Goal: Transaction & Acquisition: Purchase product/service

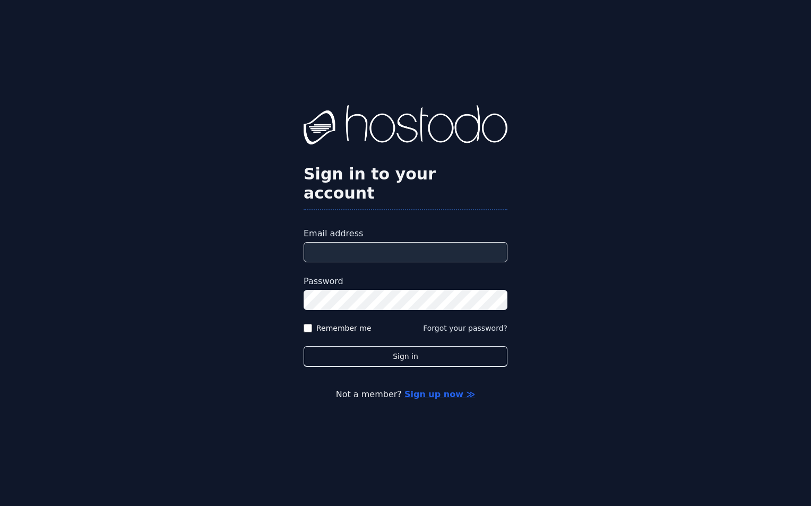
click at [341, 244] on input "Email address" at bounding box center [405, 252] width 204 height 20
click at [341, 243] on input "Email address" at bounding box center [405, 252] width 204 height 20
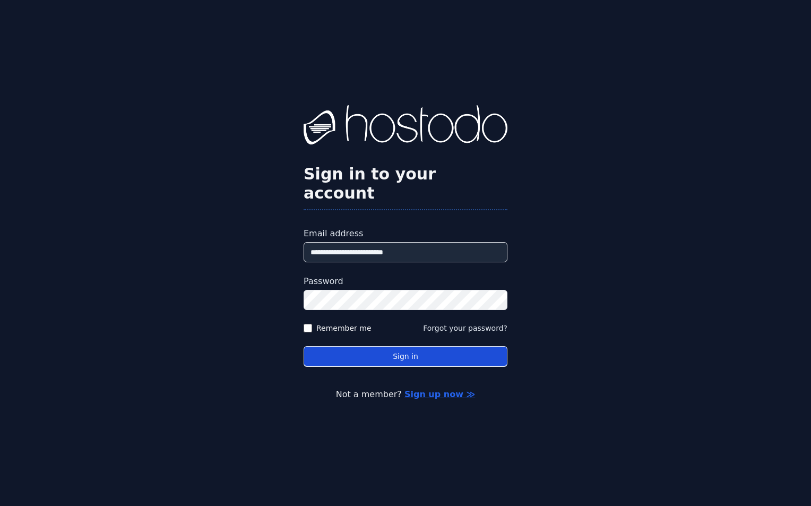
type input "**********"
click at [487, 348] on button "Sign in" at bounding box center [405, 356] width 204 height 21
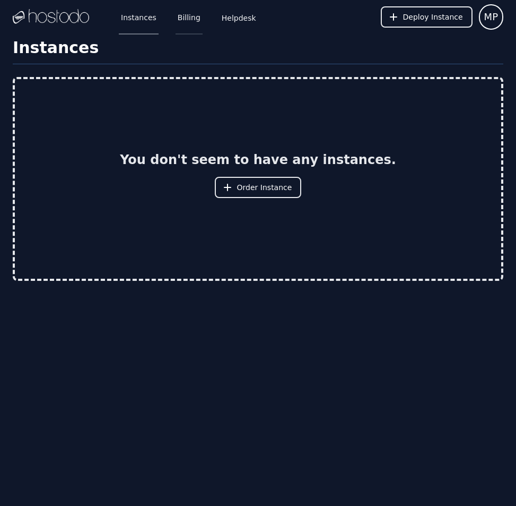
click at [182, 18] on link "Billing" at bounding box center [189, 16] width 27 height 35
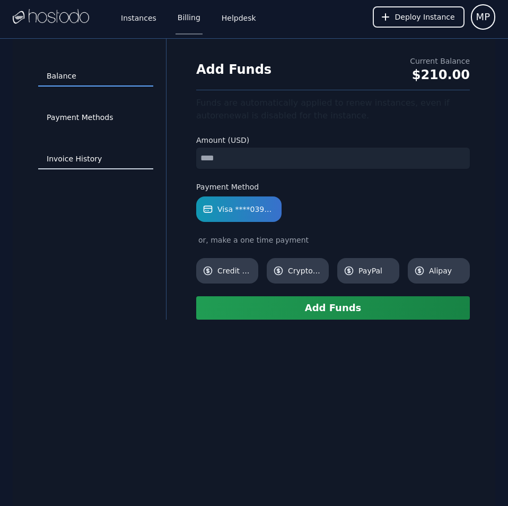
click at [92, 158] on link "Invoice History" at bounding box center [95, 159] width 115 height 20
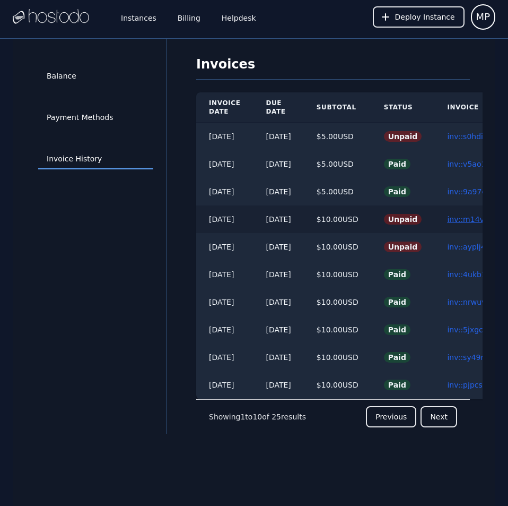
click at [467, 219] on link "inv::m14vhd574m ≫" at bounding box center [484, 219] width 75 height 8
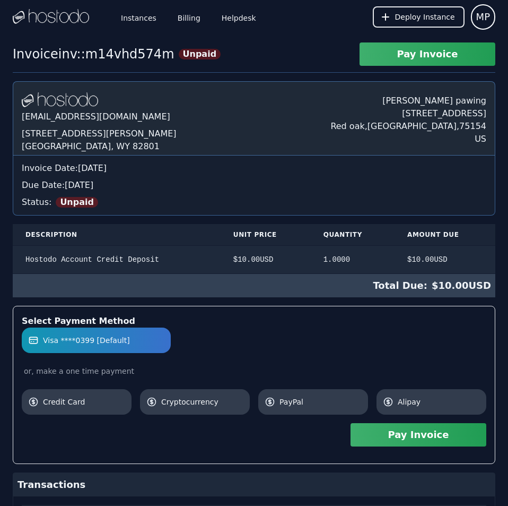
scroll to position [147, 0]
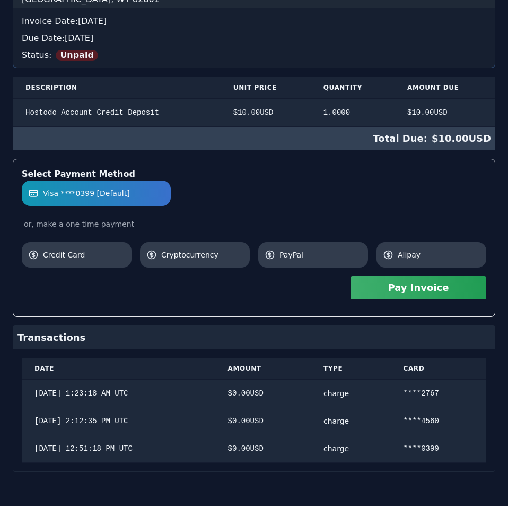
click at [467, 219] on div "Hostodo.com contact@hostodo.com 30 N Gould St, Ste N Sheridan, WY 82801 Martin …" at bounding box center [254, 202] width 483 height 537
click at [453, 294] on button "Pay Invoice" at bounding box center [419, 287] width 136 height 23
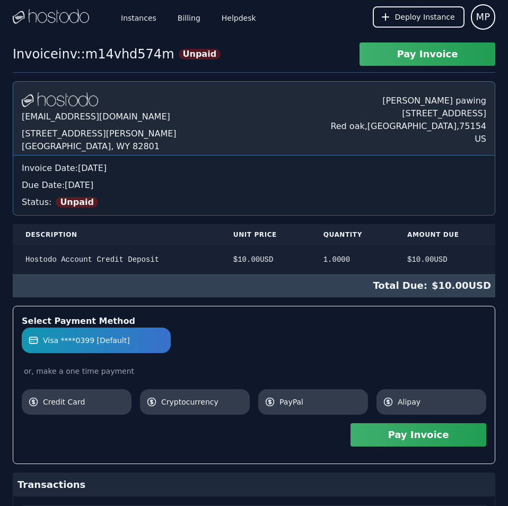
click at [282, 100] on div "Hostodo.com contact@hostodo.com 30 N Gould St, Ste N Sheridan, WY 82801 Martin …" at bounding box center [254, 349] width 483 height 537
click at [187, 15] on link "Billing" at bounding box center [189, 16] width 27 height 35
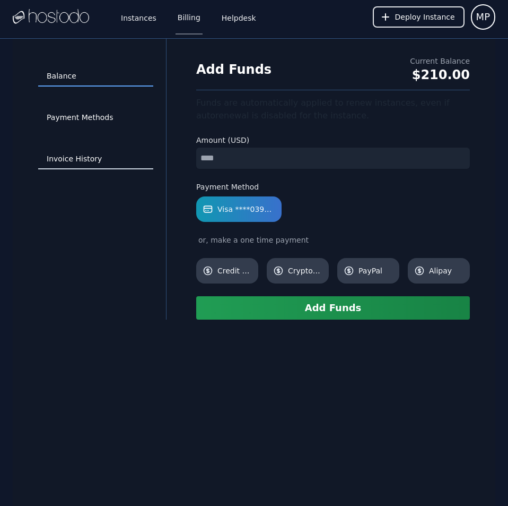
click at [80, 156] on link "Invoice History" at bounding box center [95, 159] width 115 height 20
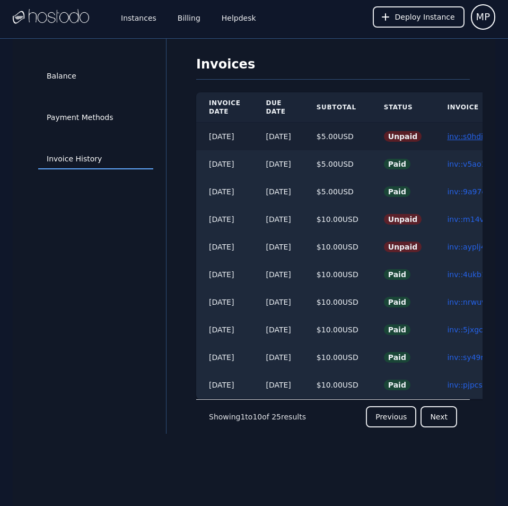
click at [472, 136] on link "inv::s0hdimh91l ≫" at bounding box center [480, 136] width 67 height 8
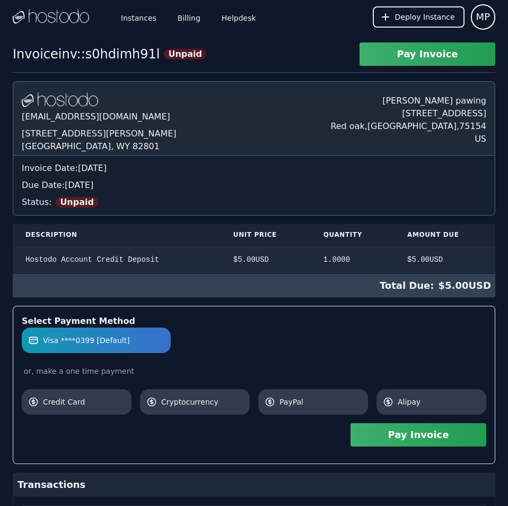
scroll to position [119, 0]
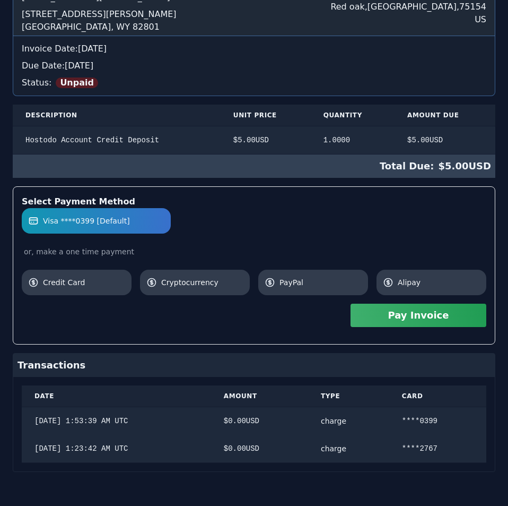
click at [472, 136] on div "Hostodo.com contact@hostodo.com 30 N Gould St, Ste N Sheridan, WY 82801 Martin …" at bounding box center [254, 217] width 483 height 510
click at [433, 316] on button "Pay Invoice" at bounding box center [419, 314] width 136 height 23
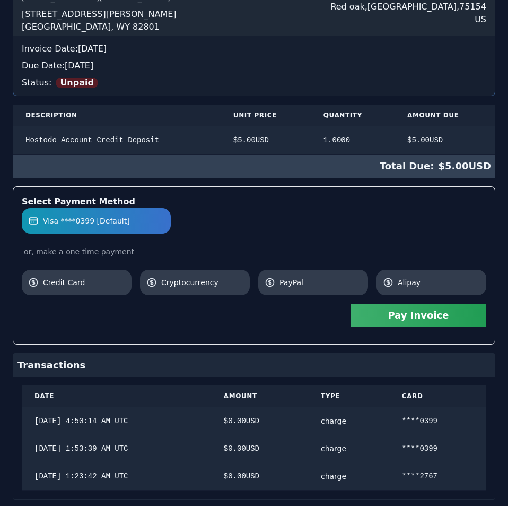
scroll to position [0, 0]
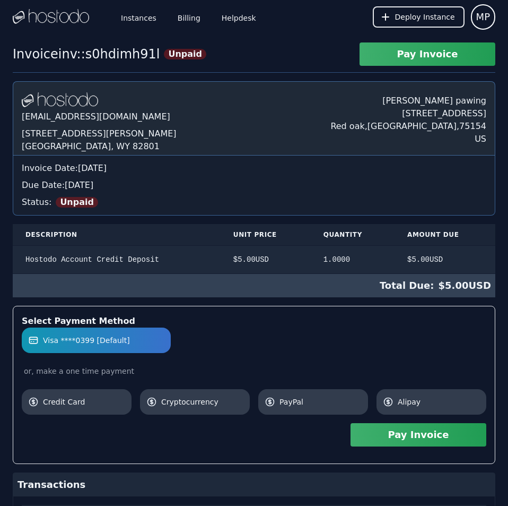
click at [268, 58] on div "Invoice inv::s0hdimh91l Unpaid Pay Invoice Hostodo.com contact@hostodo.com 30 N…" at bounding box center [254, 347] width 508 height 610
click at [180, 14] on link "Billing" at bounding box center [189, 16] width 27 height 35
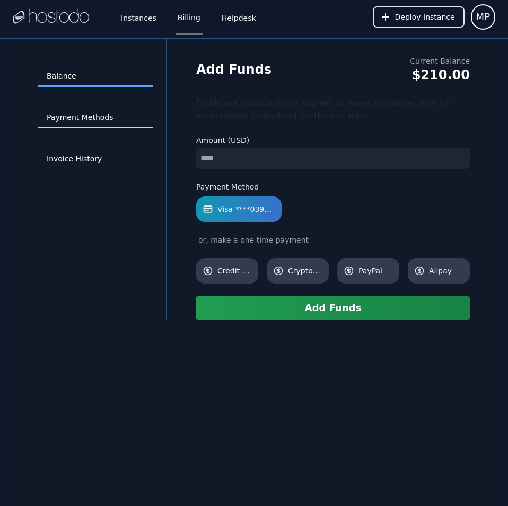
click at [76, 113] on link "Payment Methods" at bounding box center [95, 118] width 115 height 20
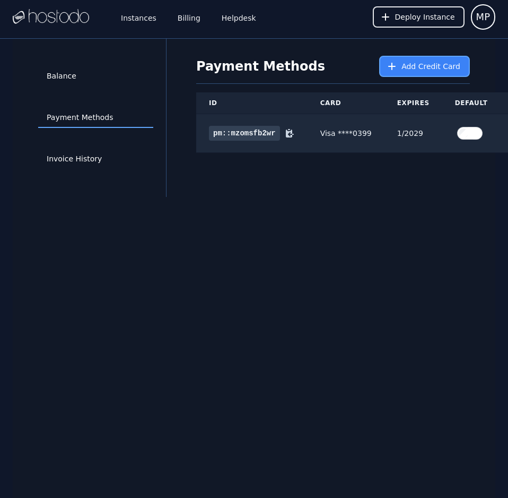
click at [409, 62] on span "Add Credit Card" at bounding box center [431, 66] width 59 height 11
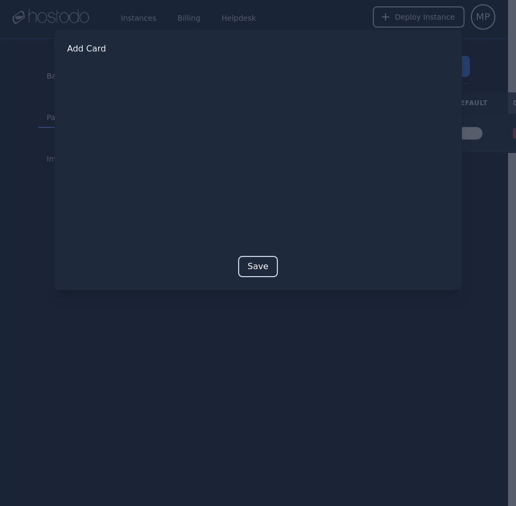
click at [253, 265] on button "Save" at bounding box center [258, 266] width 40 height 21
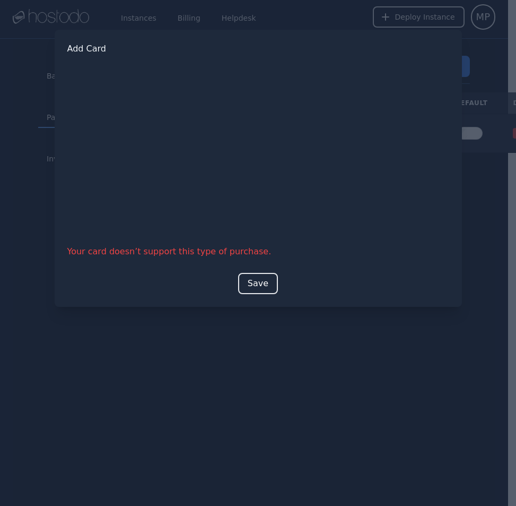
click at [280, 385] on div at bounding box center [258, 253] width 516 height 506
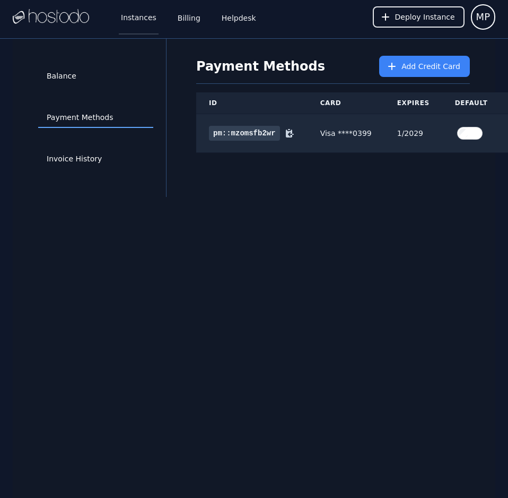
click at [127, 19] on link "Instances" at bounding box center [139, 16] width 40 height 35
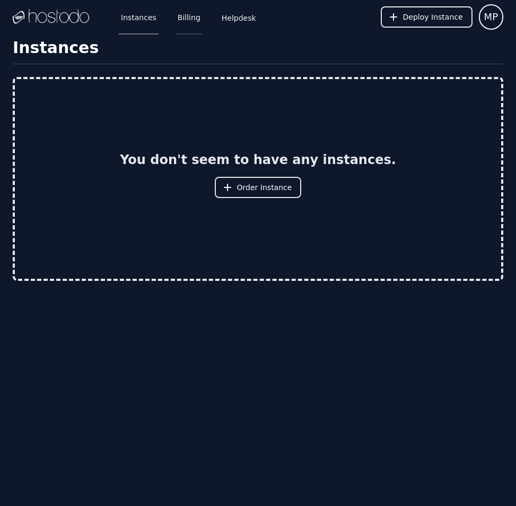
click at [186, 15] on link "Billing" at bounding box center [189, 16] width 27 height 35
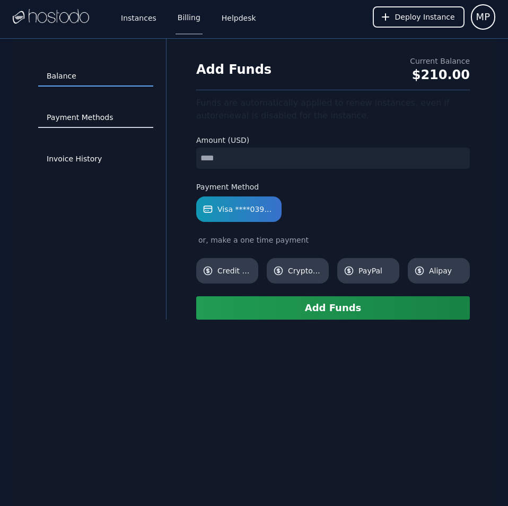
click at [56, 121] on link "Payment Methods" at bounding box center [95, 118] width 115 height 20
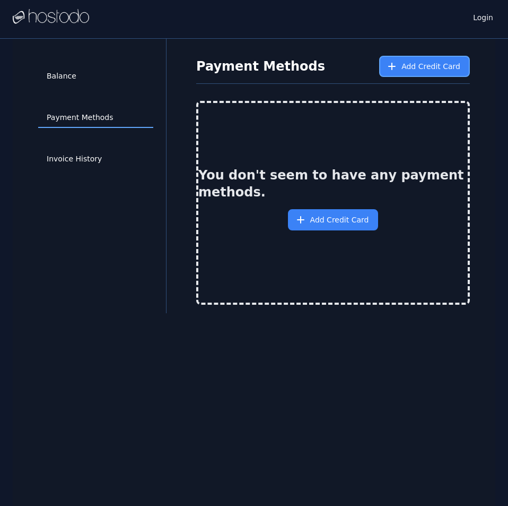
click at [412, 63] on span "Add Credit Card" at bounding box center [431, 66] width 59 height 11
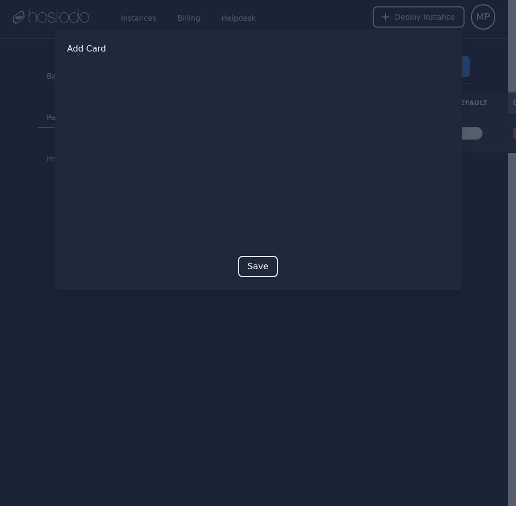
click at [249, 257] on button "Save" at bounding box center [258, 266] width 40 height 21
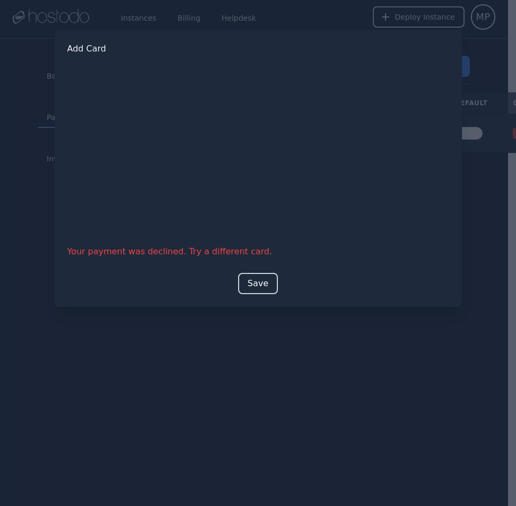
click at [256, 277] on button "Save" at bounding box center [258, 283] width 40 height 21
click at [262, 280] on button "Save" at bounding box center [258, 283] width 40 height 21
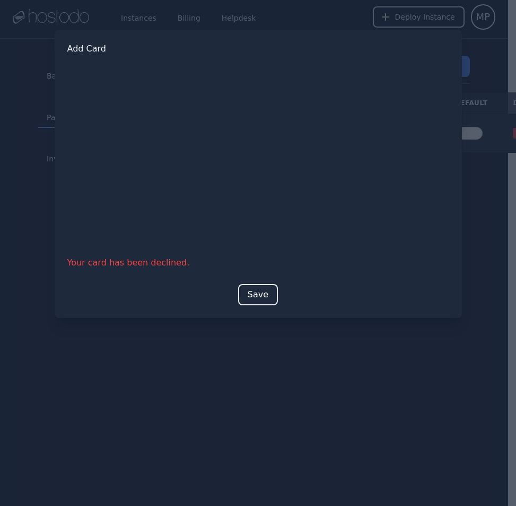
click at [8, 38] on div at bounding box center [258, 253] width 516 height 506
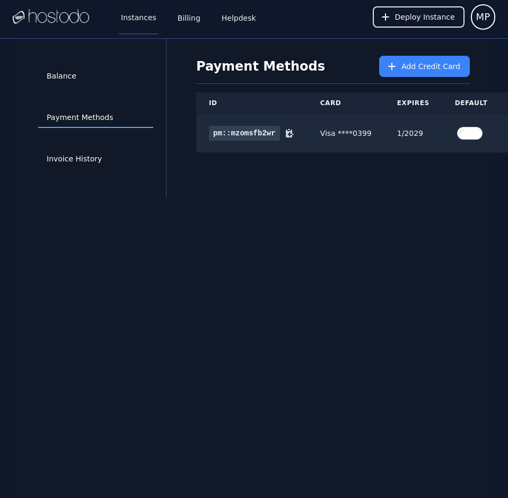
click at [134, 16] on link "Instances" at bounding box center [139, 16] width 40 height 35
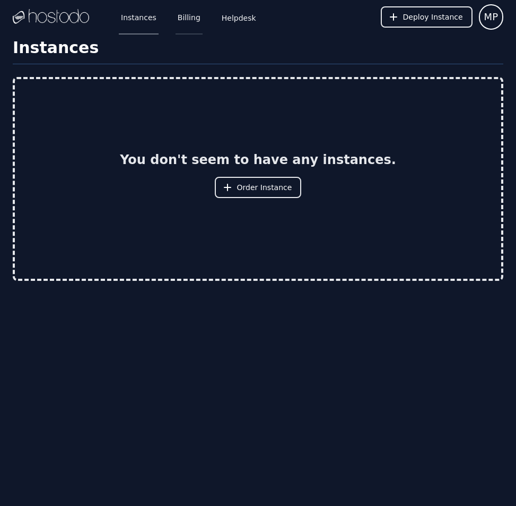
click at [189, 22] on link "Billing" at bounding box center [189, 16] width 27 height 35
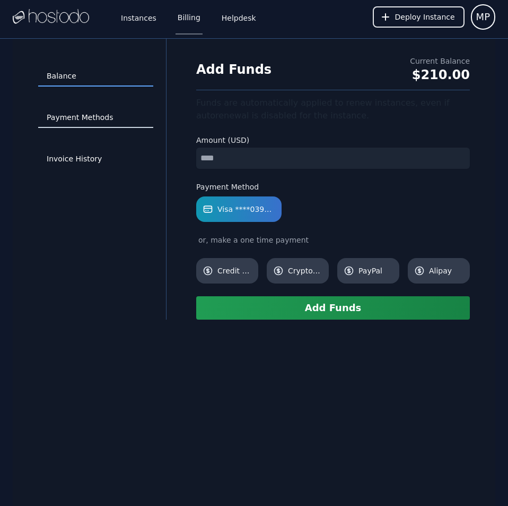
click at [83, 115] on link "Payment Methods" at bounding box center [95, 118] width 115 height 20
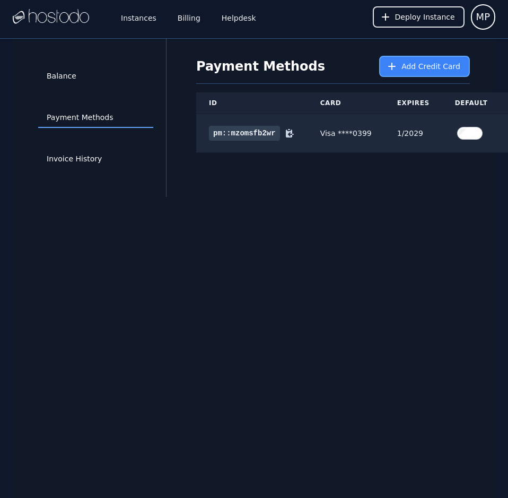
click at [404, 62] on button "Add Credit Card" at bounding box center [424, 66] width 91 height 21
click at [106, 159] on link "Invoice History" at bounding box center [95, 159] width 115 height 20
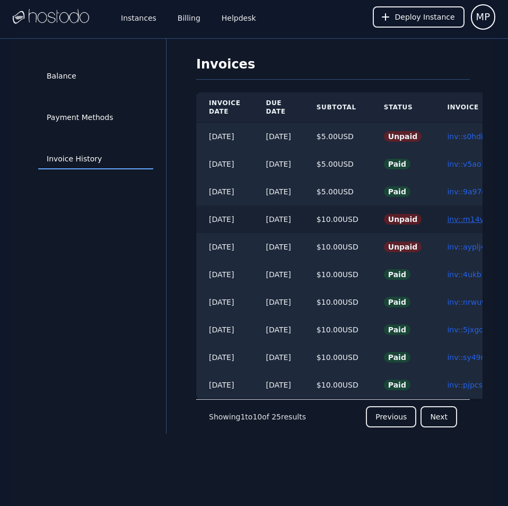
click at [468, 215] on link "inv::m14vhd574m ≫" at bounding box center [484, 219] width 75 height 8
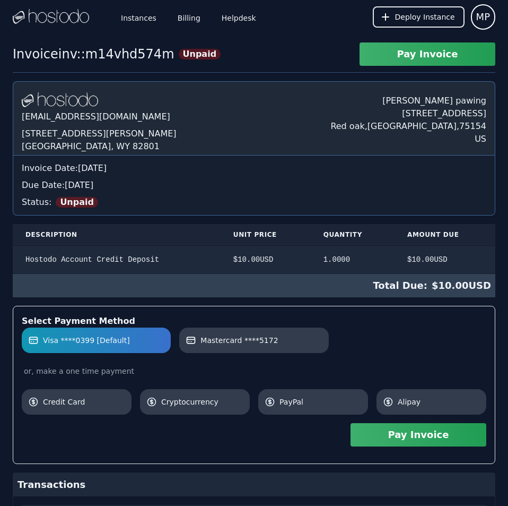
scroll to position [175, 0]
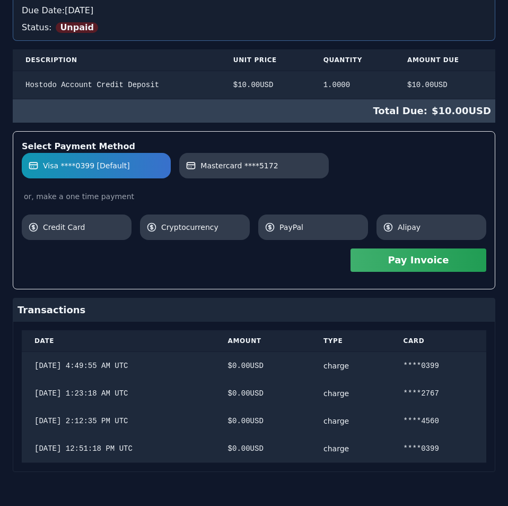
click at [468, 215] on div "Hostodo.com contact@hostodo.com 30 N Gould St, Ste N Sheridan, WY 82801 Martin …" at bounding box center [254, 189] width 483 height 565
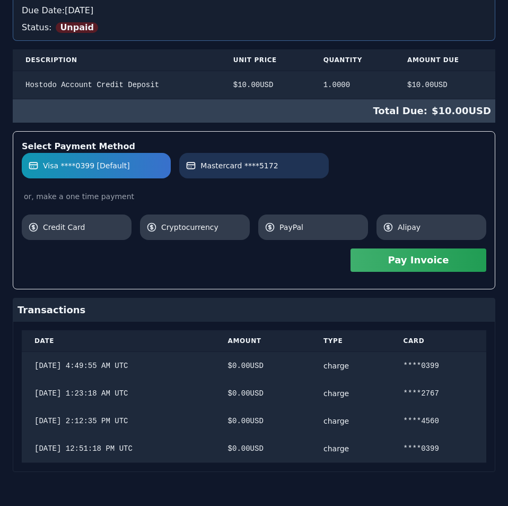
click at [277, 160] on label "Mastercard ****5172" at bounding box center [254, 165] width 136 height 11
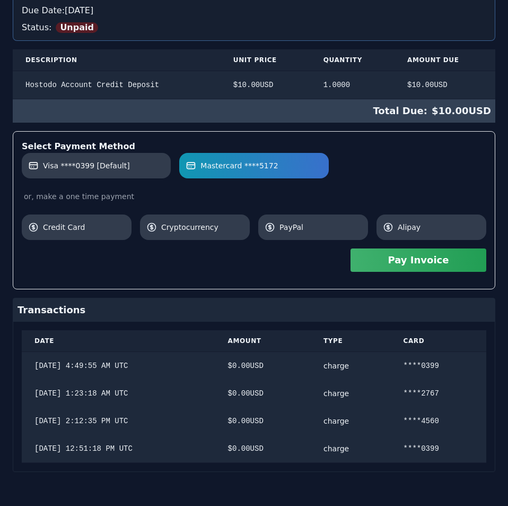
click at [386, 258] on button "Pay Invoice" at bounding box center [419, 259] width 136 height 23
click at [236, 73] on div "Invoice inv::m14vhd574m Unpaid Pay Invoice Hostodo.com contact@hostodo.com 30 N…" at bounding box center [254, 187] width 508 height 638
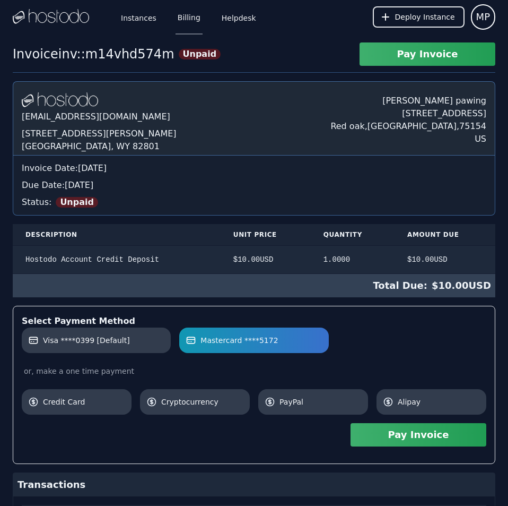
click at [193, 24] on link "Billing" at bounding box center [189, 16] width 27 height 35
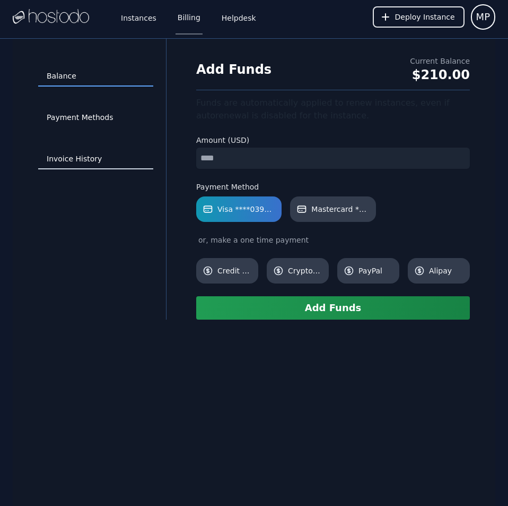
click at [86, 161] on link "Invoice History" at bounding box center [95, 159] width 115 height 20
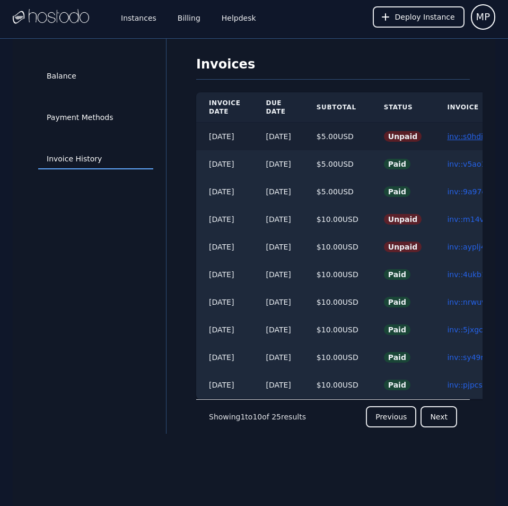
click at [467, 136] on link "inv::s0hdimh91l ≫" at bounding box center [480, 136] width 67 height 8
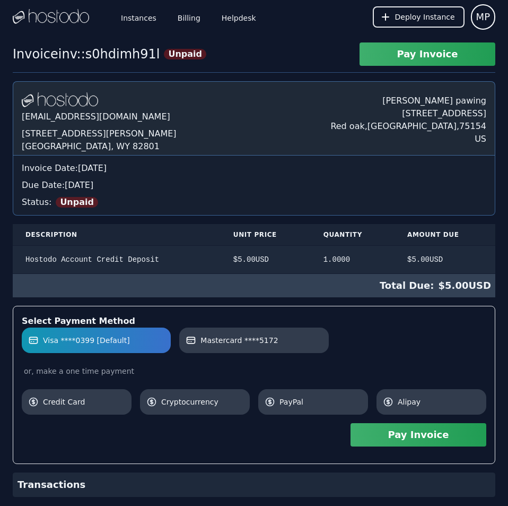
scroll to position [25, 0]
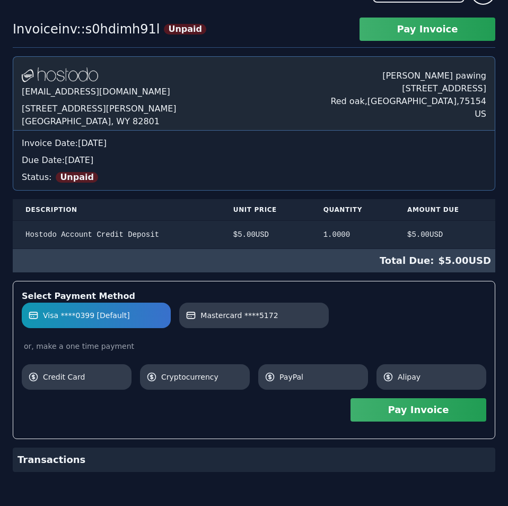
click at [467, 136] on div "Hostodo.com contact@hostodo.com 30 N Gould St, Ste N Sheridan, WY 82801 Martin …" at bounding box center [254, 263] width 483 height 415
click at [303, 322] on link "Mastercard ****5172" at bounding box center [253, 314] width 149 height 25
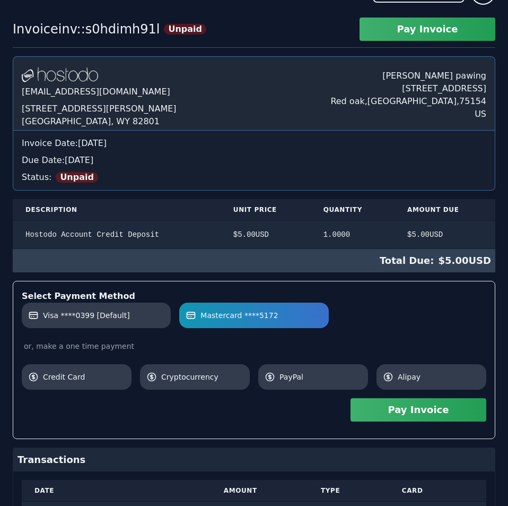
click at [379, 414] on button "Pay Invoice" at bounding box center [419, 409] width 136 height 23
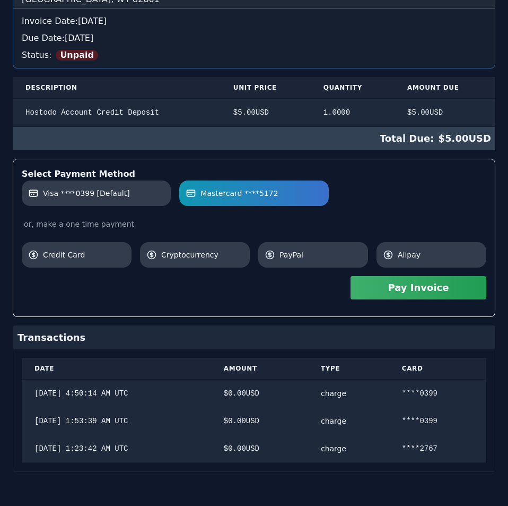
click at [304, 428] on div "Hostodo.com contact@hostodo.com 30 N Gould St, Ste N Sheridan, WY 82801 Martin …" at bounding box center [254, 202] width 483 height 537
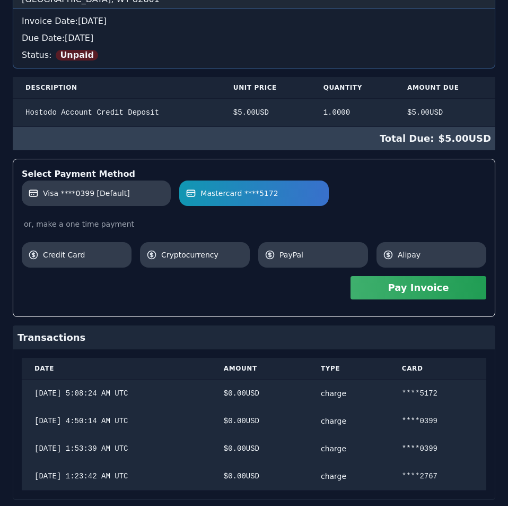
scroll to position [0, 0]
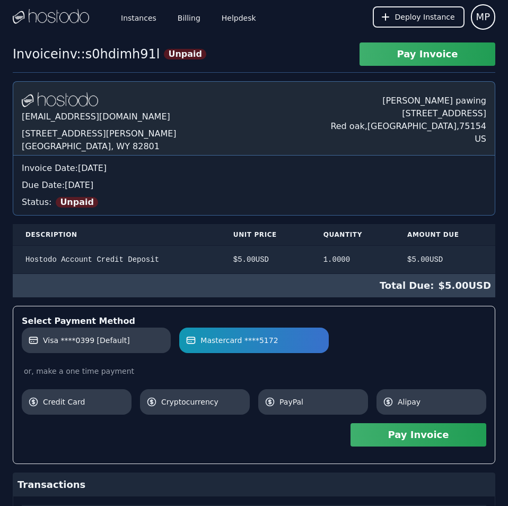
click at [282, 97] on div "Hostodo.com contact@hostodo.com 30 N Gould St, Ste N Sheridan, WY 82801 Martin …" at bounding box center [254, 363] width 483 height 565
click at [196, 20] on link "Billing" at bounding box center [189, 16] width 27 height 35
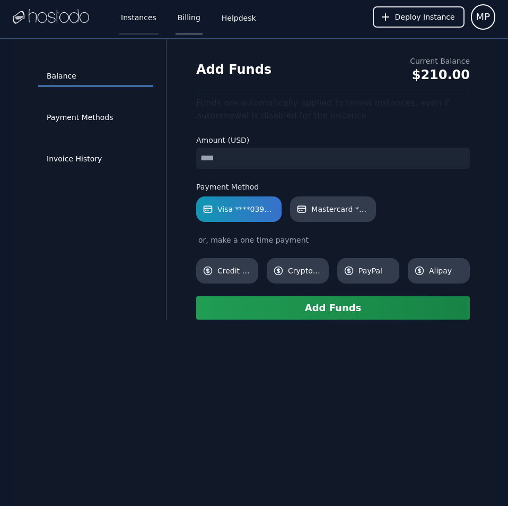
click at [131, 16] on link "Instances" at bounding box center [139, 16] width 40 height 35
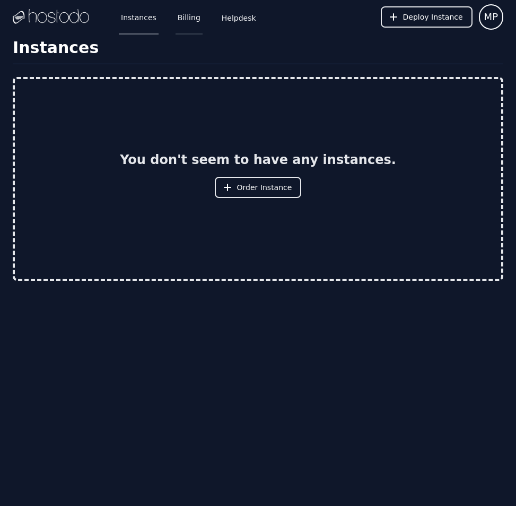
click at [189, 17] on link "Billing" at bounding box center [189, 16] width 27 height 35
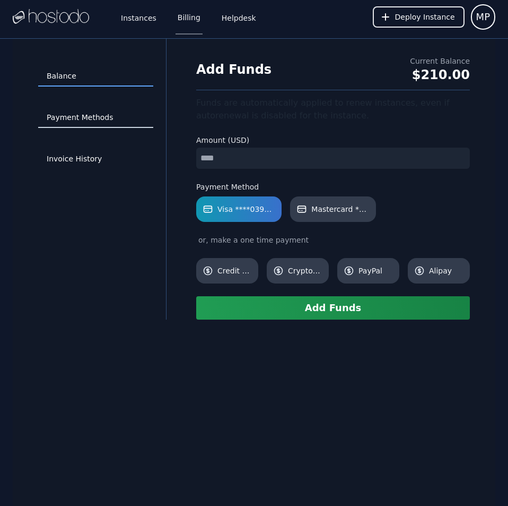
click at [89, 112] on link "Payment Methods" at bounding box center [95, 118] width 115 height 20
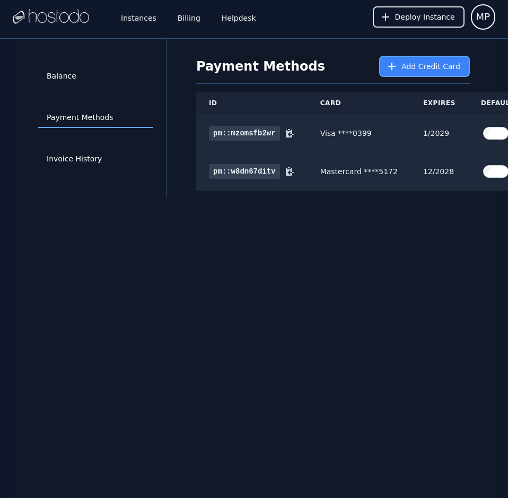
click at [403, 68] on button "Add Credit Card" at bounding box center [424, 66] width 91 height 21
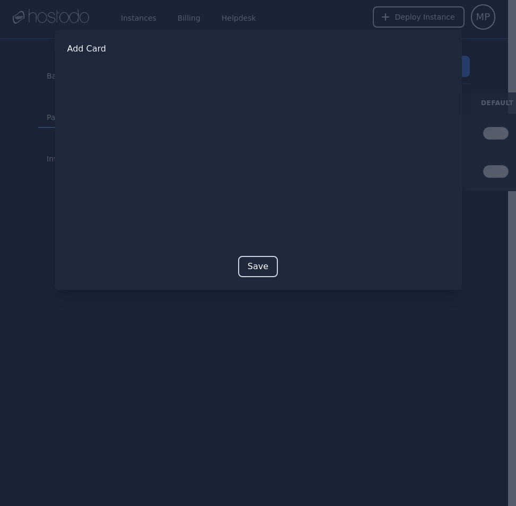
click at [266, 264] on button "Save" at bounding box center [258, 266] width 40 height 21
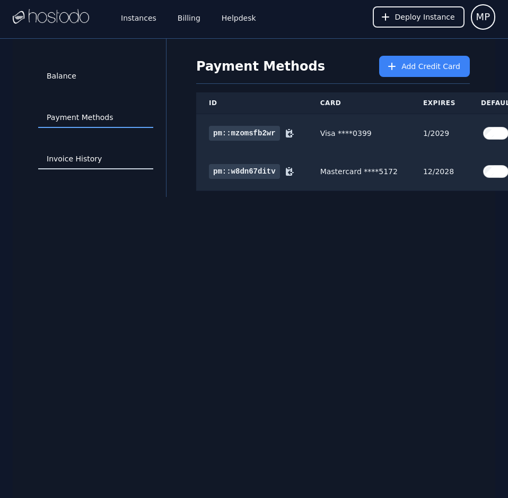
click at [80, 159] on link "Invoice History" at bounding box center [95, 159] width 115 height 20
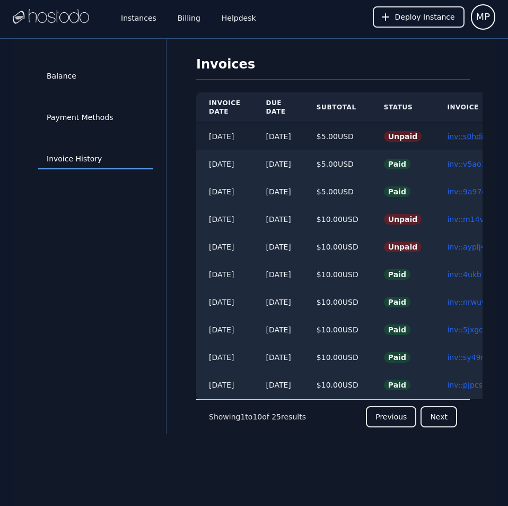
click at [471, 135] on link "inv::s0hdimh91l ≫" at bounding box center [480, 136] width 67 height 8
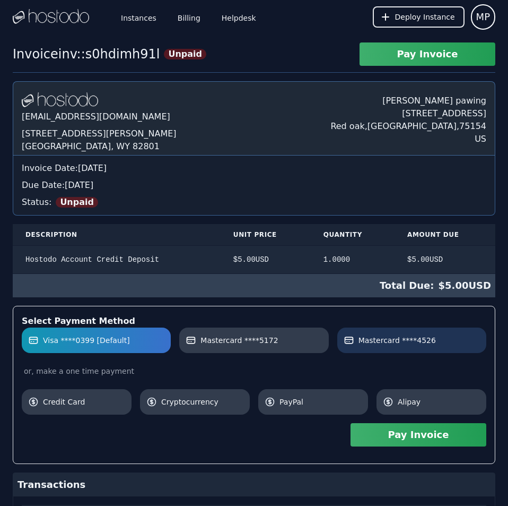
click at [378, 337] on span "Mastercard ****4526" at bounding box center [397, 340] width 77 height 11
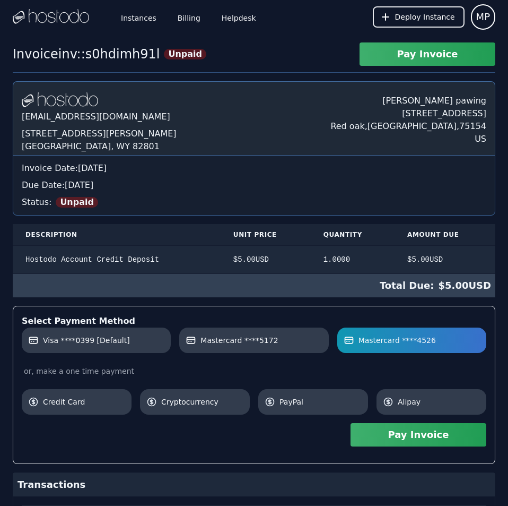
scroll to position [175, 0]
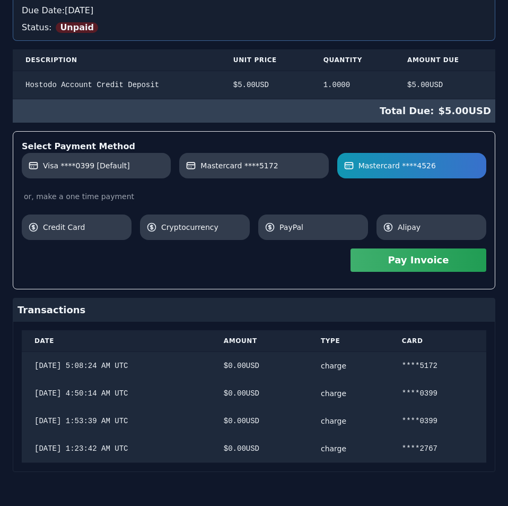
click at [334, 235] on div "Hostodo.com contact@hostodo.com 30 N Gould St, Ste N Sheridan, WY 82801 Martin …" at bounding box center [254, 189] width 483 height 565
click at [361, 263] on button "Pay Invoice" at bounding box center [419, 259] width 136 height 23
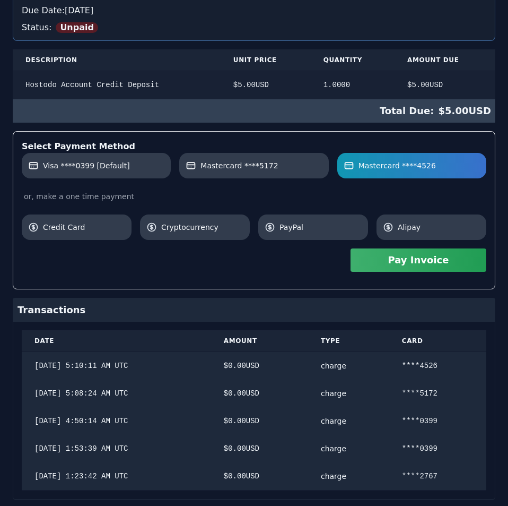
scroll to position [0, 0]
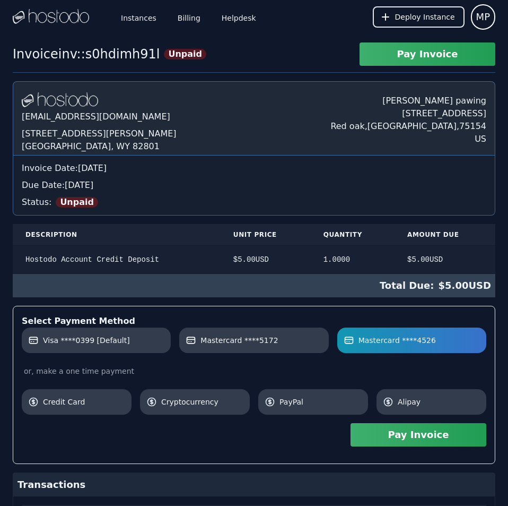
click at [279, 97] on div "Hostodo.com contact@hostodo.com 30 N Gould St, Ste N Sheridan, WY 82801 Martin …" at bounding box center [254, 377] width 483 height 593
click at [181, 18] on link "Billing" at bounding box center [189, 16] width 27 height 35
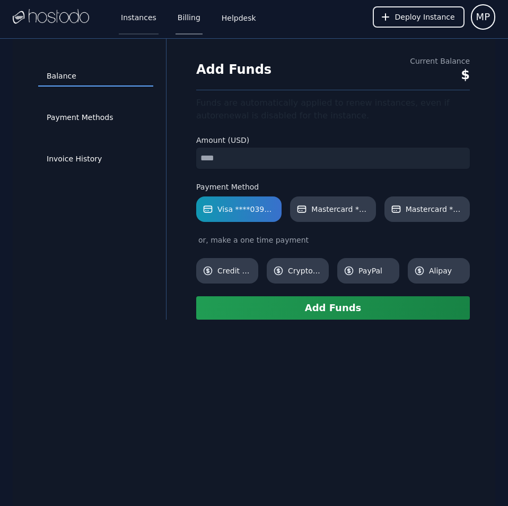
click at [133, 20] on link "Instances" at bounding box center [139, 16] width 40 height 35
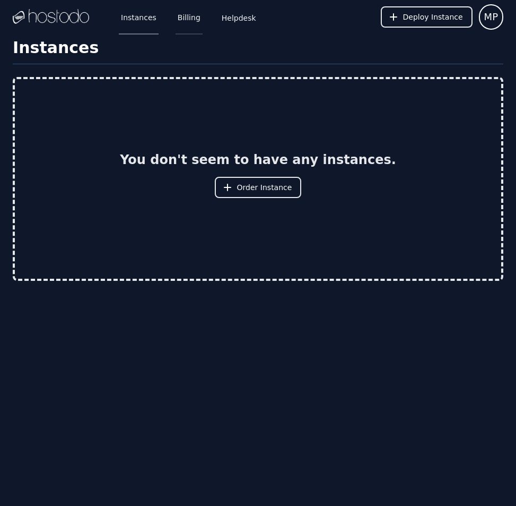
click at [186, 14] on link "Billing" at bounding box center [189, 16] width 27 height 35
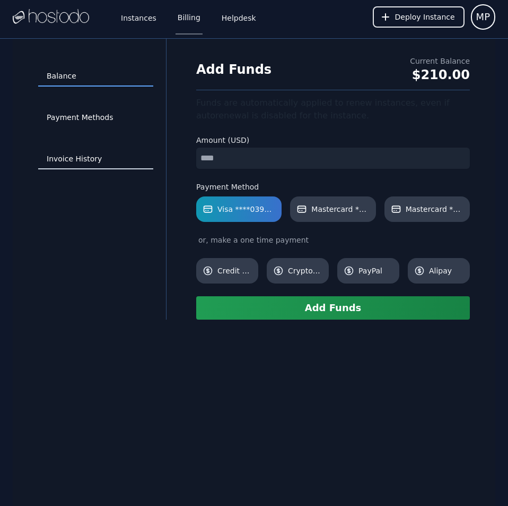
click at [88, 167] on link "Invoice History" at bounding box center [95, 159] width 115 height 20
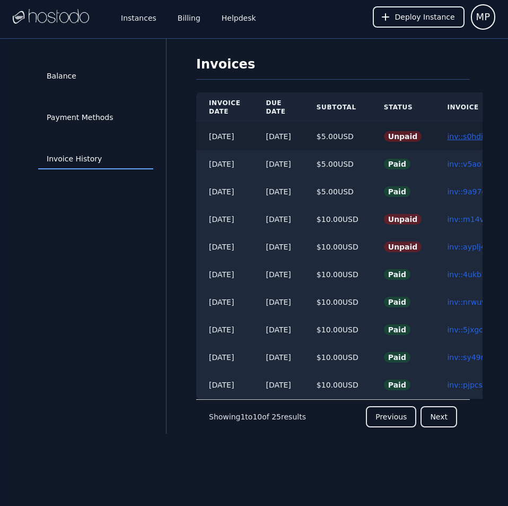
click at [471, 136] on link "inv::s0hdimh91l ≫" at bounding box center [480, 136] width 67 height 8
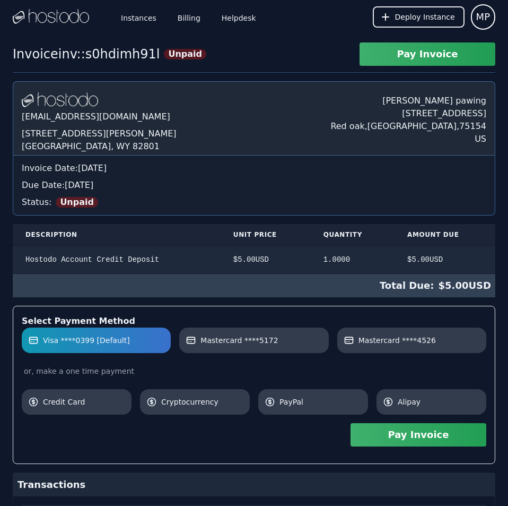
click at [454, 435] on button "Pay Invoice" at bounding box center [419, 434] width 136 height 23
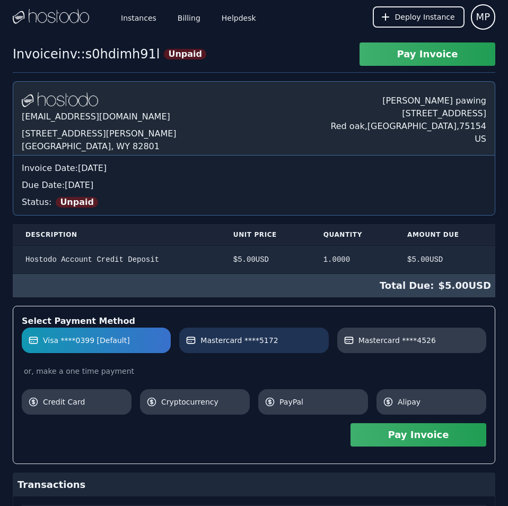
click at [303, 349] on link "Mastercard ****5172" at bounding box center [253, 339] width 149 height 25
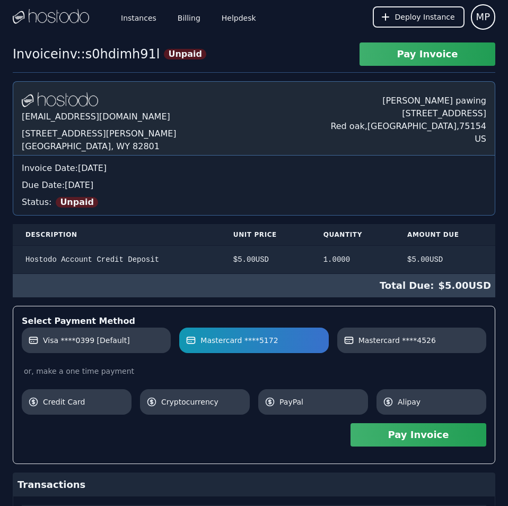
click at [420, 439] on button "Pay Invoice" at bounding box center [419, 434] width 136 height 23
click at [460, 344] on label "Mastercard ****4526" at bounding box center [412, 340] width 136 height 11
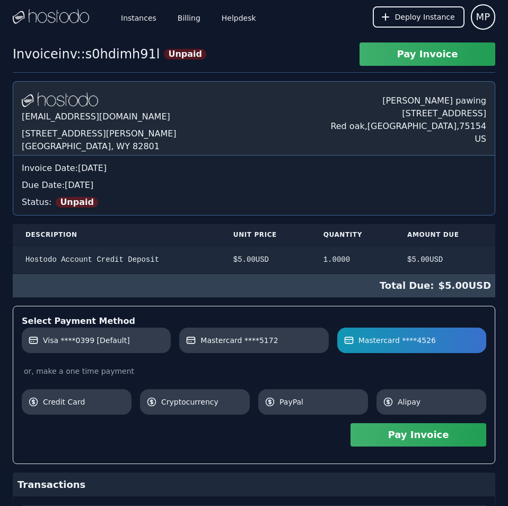
click at [463, 437] on button "Pay Invoice" at bounding box center [419, 434] width 136 height 23
click at [176, 11] on link "Billing" at bounding box center [189, 16] width 27 height 35
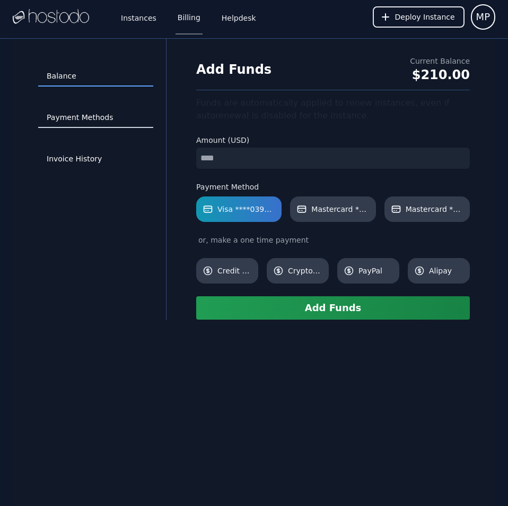
click at [95, 114] on link "Payment Methods" at bounding box center [95, 118] width 115 height 20
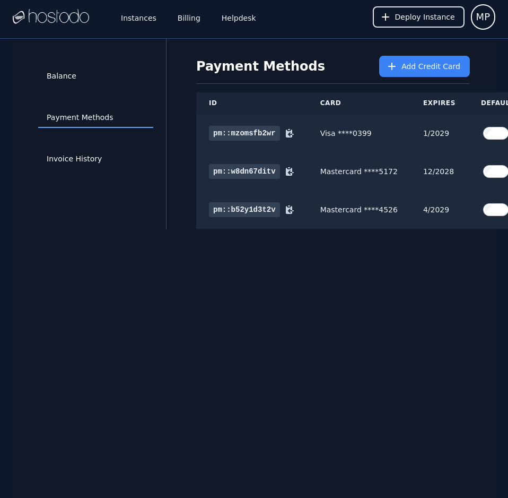
scroll to position [0, 46]
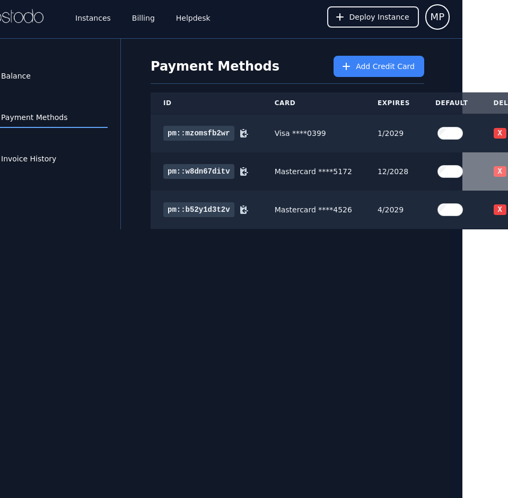
click at [494, 167] on button "X" at bounding box center [500, 171] width 13 height 11
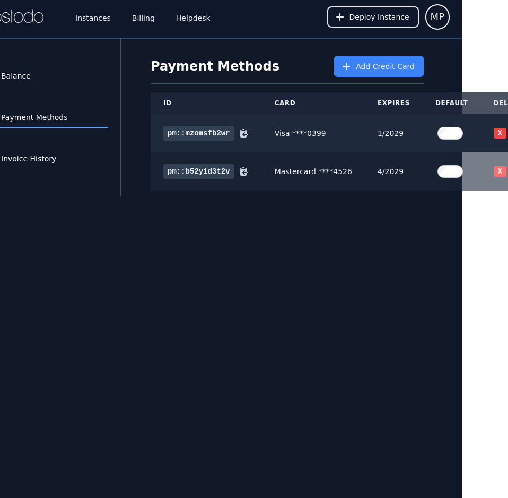
click at [494, 174] on button "X" at bounding box center [500, 171] width 13 height 11
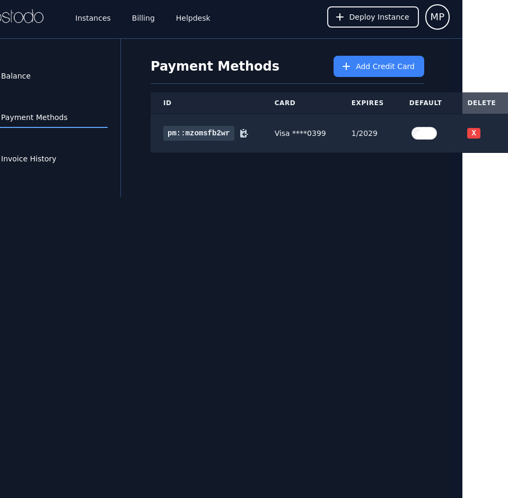
scroll to position [0, 22]
